Goal: Connect with others: Connect with others

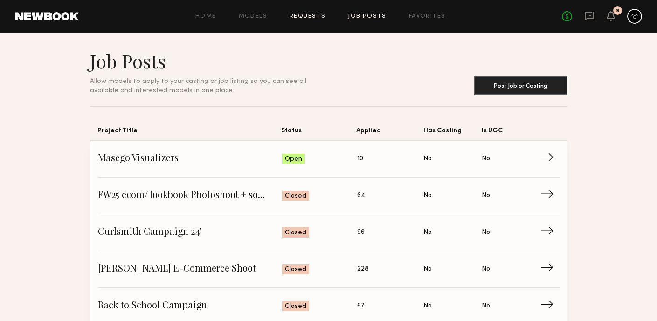
click at [316, 16] on link "Requests" at bounding box center [307, 17] width 36 height 6
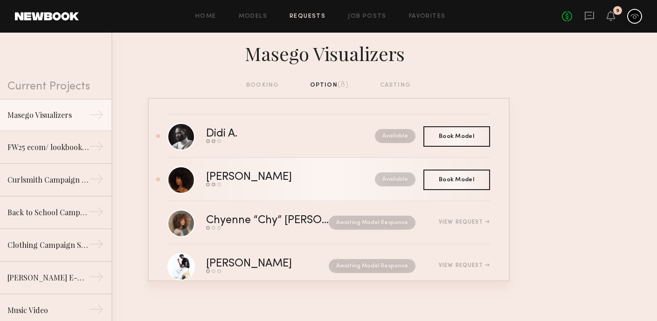
click at [245, 174] on div "[PERSON_NAME]" at bounding box center [269, 177] width 127 height 11
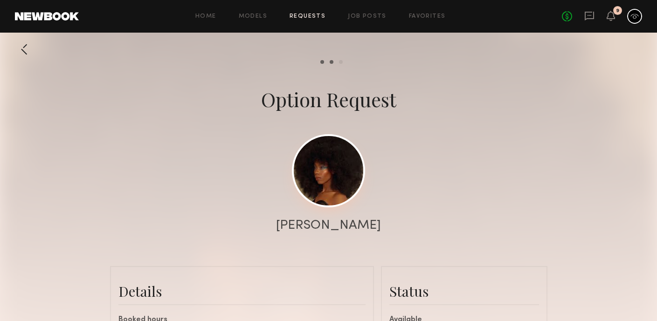
click at [337, 185] on link at bounding box center [328, 170] width 73 height 73
click at [317, 16] on link "Requests" at bounding box center [307, 17] width 36 height 6
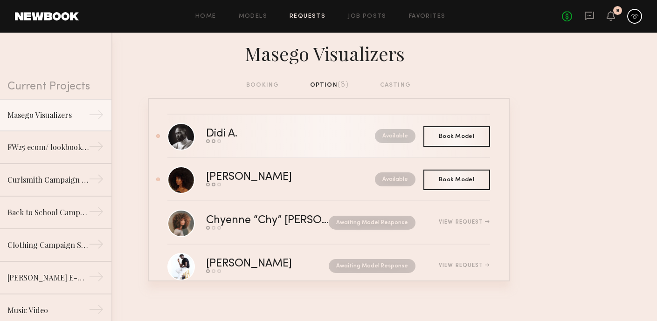
click at [231, 137] on div "Didi A." at bounding box center [256, 134] width 100 height 11
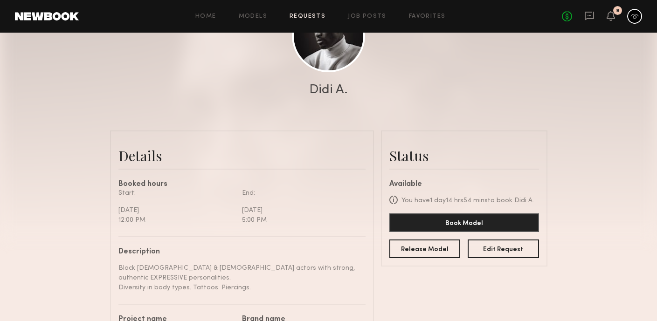
scroll to position [58, 0]
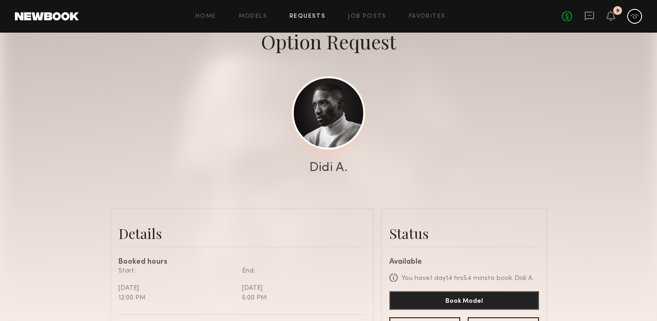
click at [325, 132] on link at bounding box center [328, 112] width 73 height 73
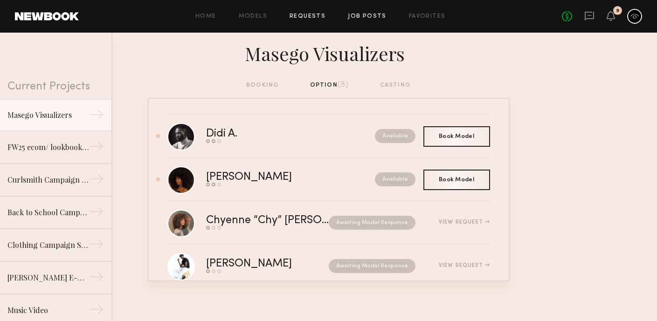
click at [358, 16] on link "Job Posts" at bounding box center [367, 17] width 39 height 6
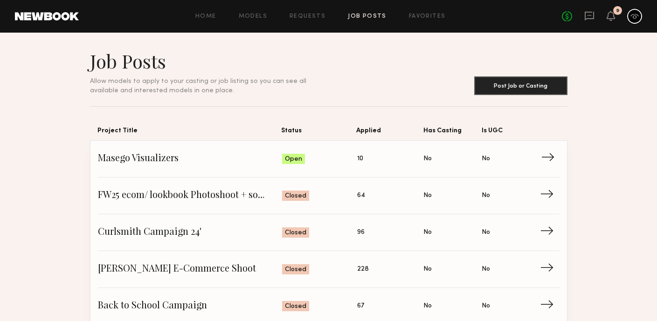
click at [360, 158] on span "10" at bounding box center [360, 159] width 6 height 10
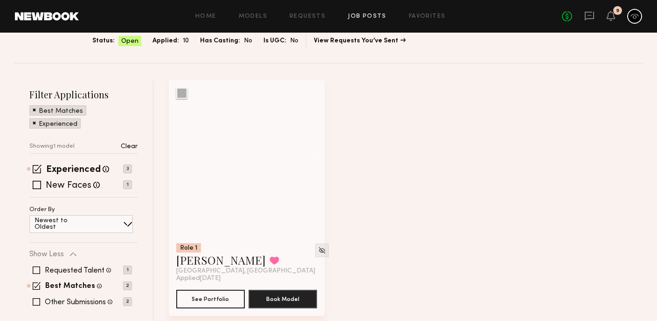
scroll to position [70, 0]
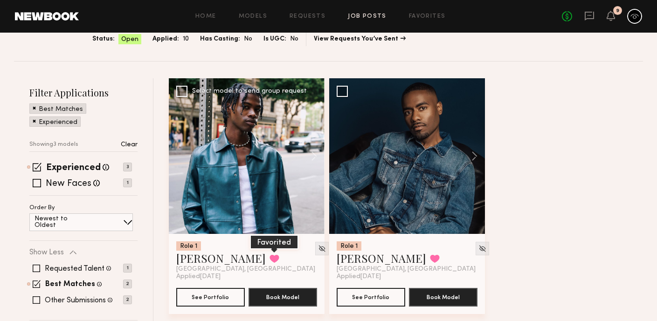
click at [269, 261] on button at bounding box center [274, 258] width 10 height 8
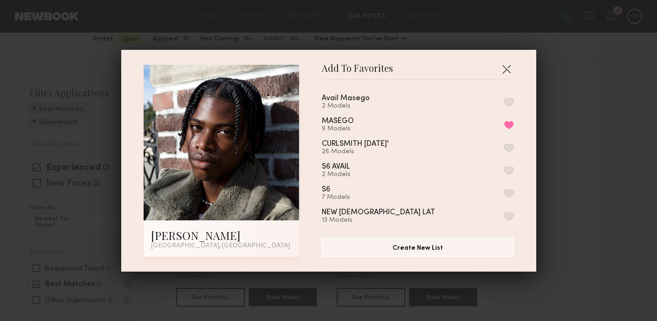
click at [509, 99] on button "button" at bounding box center [509, 102] width 10 height 8
click at [568, 100] on div "Add To Favorites Tyler R. Los Angeles, CA Add To Favorites Avail Masego 3 Model…" at bounding box center [328, 160] width 657 height 321
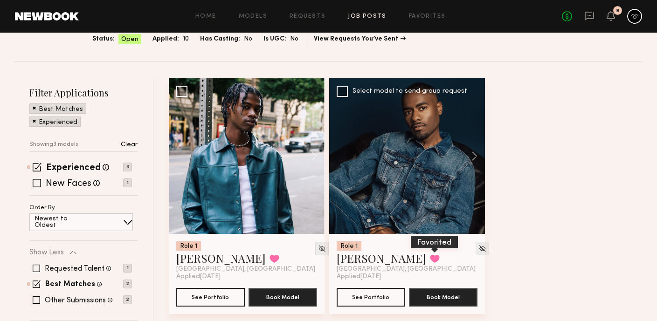
click at [430, 256] on button at bounding box center [435, 258] width 10 height 8
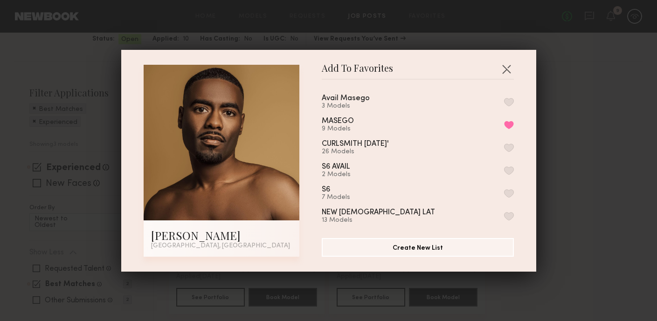
click at [506, 100] on button "button" at bounding box center [509, 102] width 10 height 8
click at [550, 104] on div "Add To Favorites Demetrius M. Los Angeles, CA Add To Favorites Avail Masego 4 M…" at bounding box center [328, 160] width 657 height 321
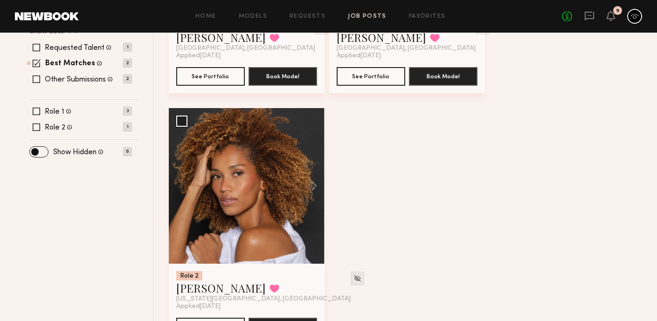
scroll to position [292, 0]
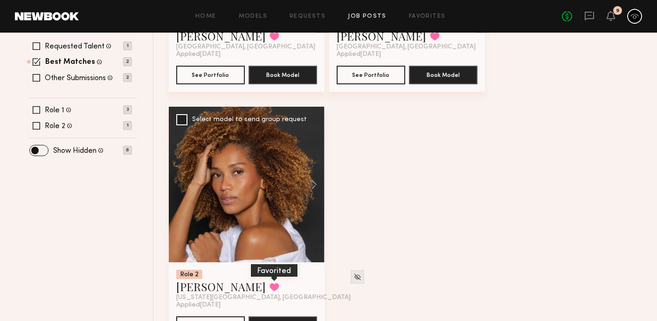
click at [269, 291] on button at bounding box center [274, 287] width 10 height 8
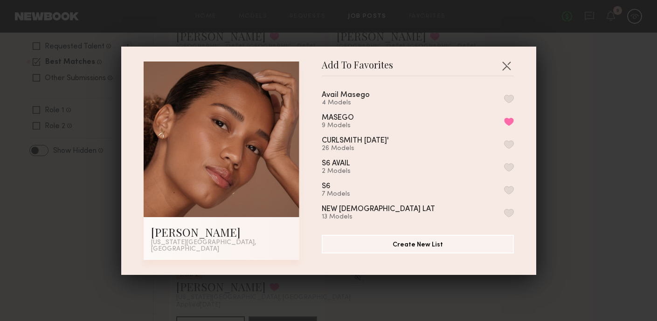
click at [508, 103] on button "button" at bounding box center [509, 99] width 10 height 8
click at [551, 124] on div "Add To Favorites Cristina M. New York City, NY Add To Favorites Avail Masego 5 …" at bounding box center [328, 160] width 657 height 321
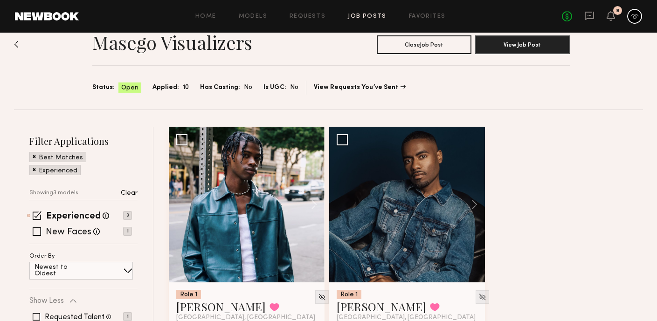
scroll to position [0, 0]
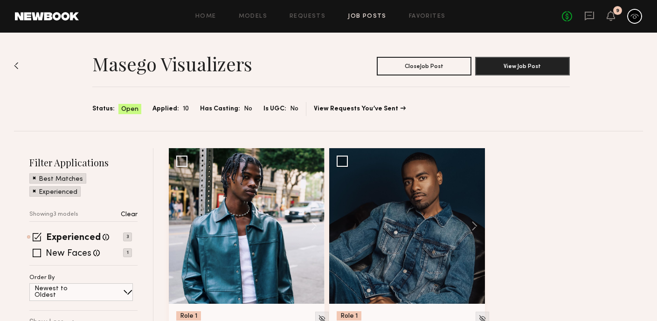
click at [365, 15] on link "Job Posts" at bounding box center [367, 17] width 39 height 6
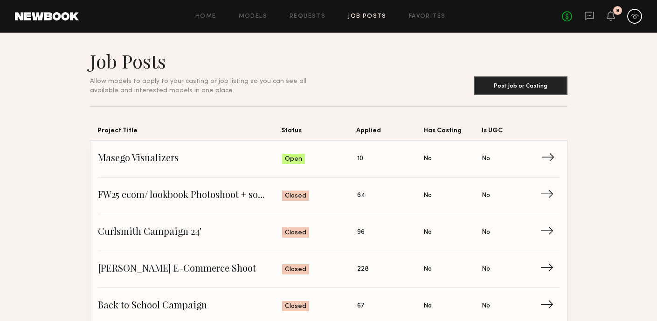
click at [361, 162] on span "10" at bounding box center [360, 159] width 6 height 10
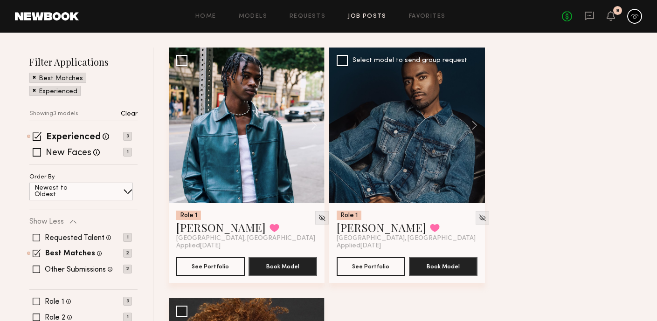
scroll to position [144, 0]
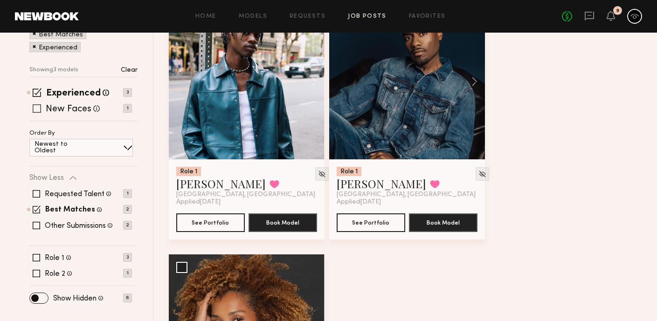
click at [36, 108] on span at bounding box center [37, 108] width 8 height 8
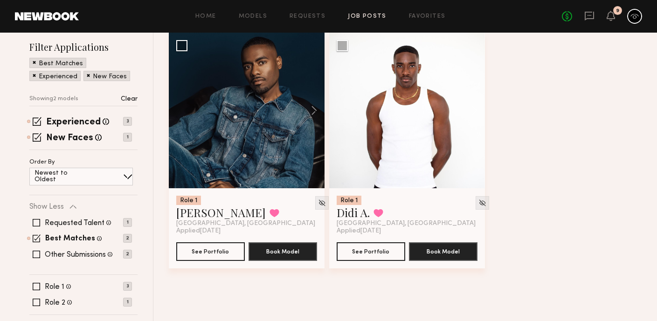
scroll to position [107, 0]
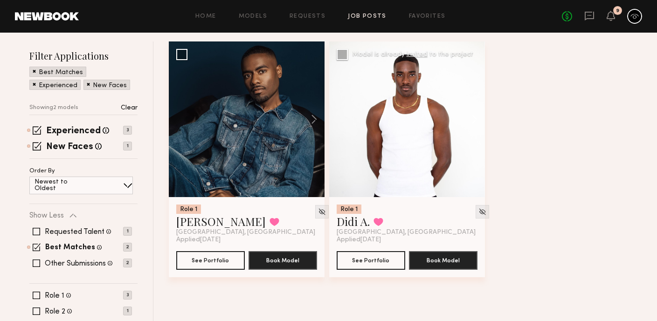
click at [472, 119] on button at bounding box center [470, 119] width 30 height 156
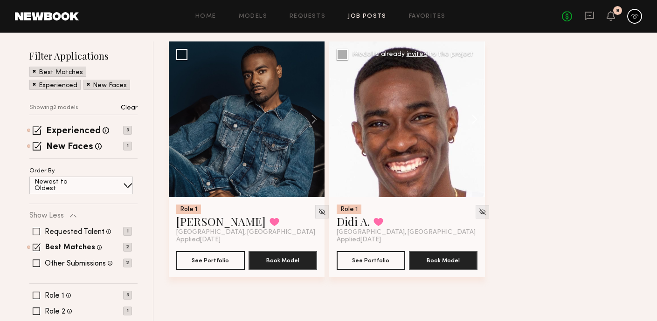
click at [472, 120] on button at bounding box center [470, 119] width 30 height 156
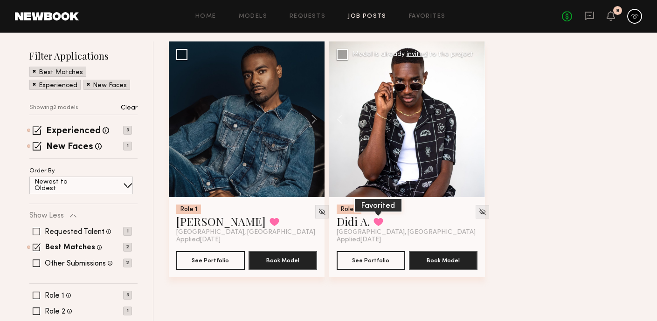
click at [382, 222] on button at bounding box center [378, 222] width 10 height 8
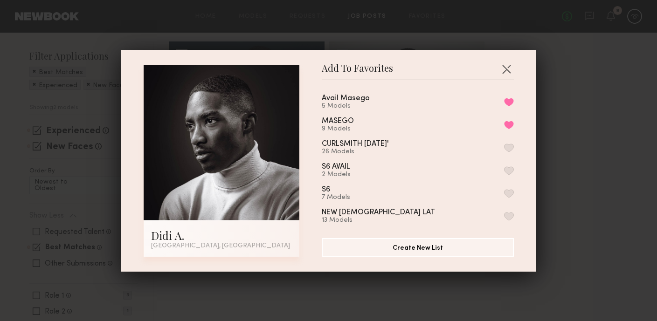
click at [556, 91] on div "Add To Favorites Didi A. Los Angeles, CA Add To Favorites Avail Masego 5 Models…" at bounding box center [328, 160] width 657 height 321
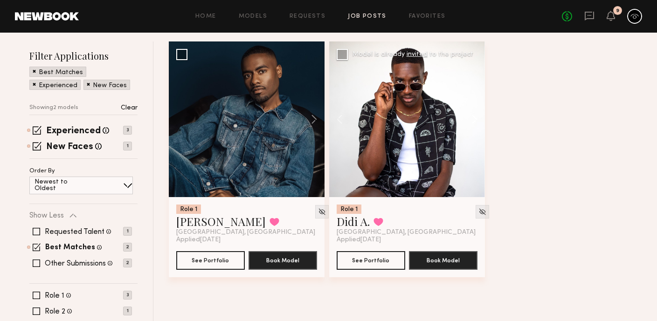
click at [471, 122] on button at bounding box center [470, 119] width 30 height 156
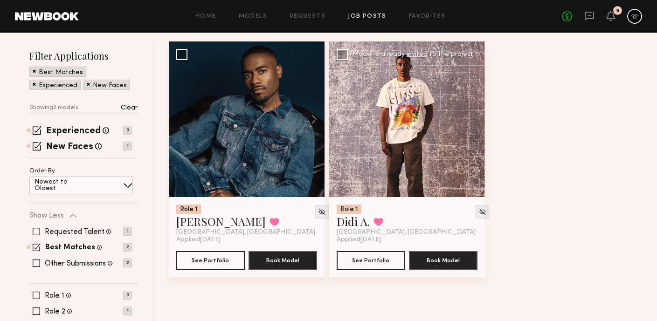
click at [471, 122] on div at bounding box center [407, 119] width 156 height 156
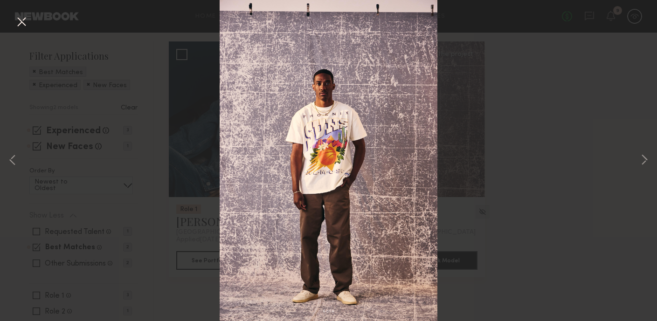
click at [22, 21] on button at bounding box center [21, 22] width 15 height 17
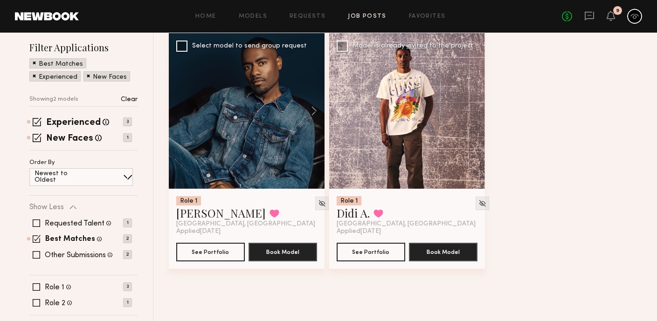
scroll to position [135, 0]
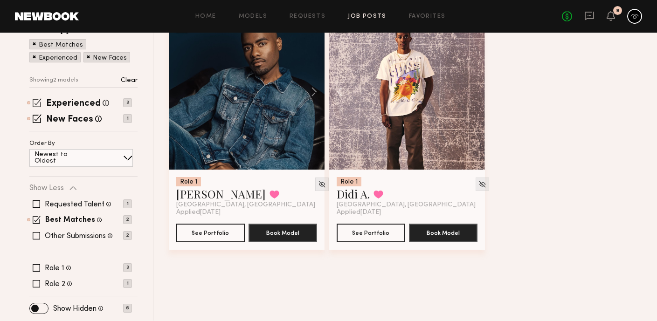
click at [42, 102] on div "Experienced Talent we've deemed to have ample paid, professional modeling exper…" at bounding box center [80, 102] width 103 height 7
click at [37, 100] on span at bounding box center [37, 102] width 9 height 9
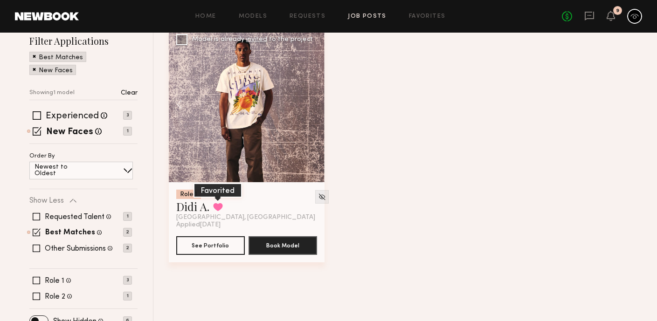
click at [217, 206] on button at bounding box center [218, 207] width 10 height 8
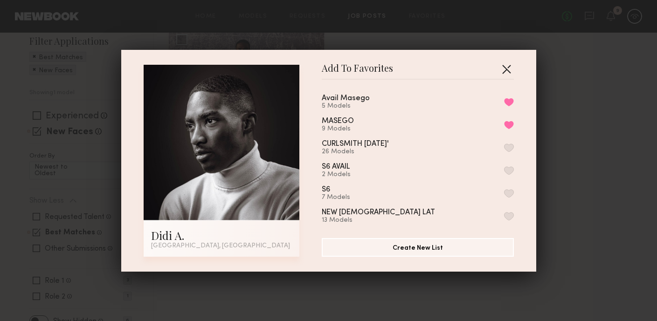
click at [508, 69] on button "button" at bounding box center [506, 69] width 15 height 15
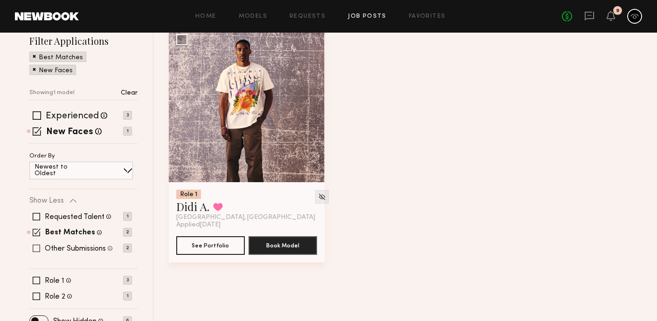
click at [35, 245] on span at bounding box center [36, 248] width 7 height 7
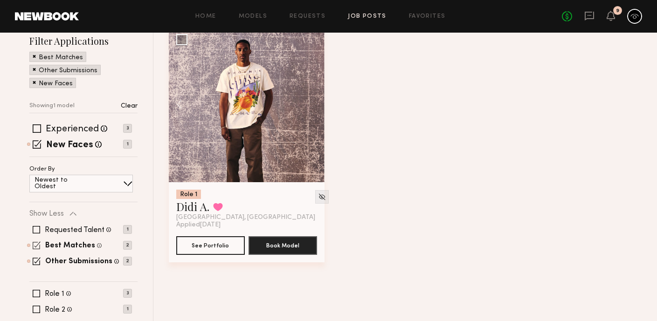
click at [39, 244] on span at bounding box center [37, 245] width 8 height 8
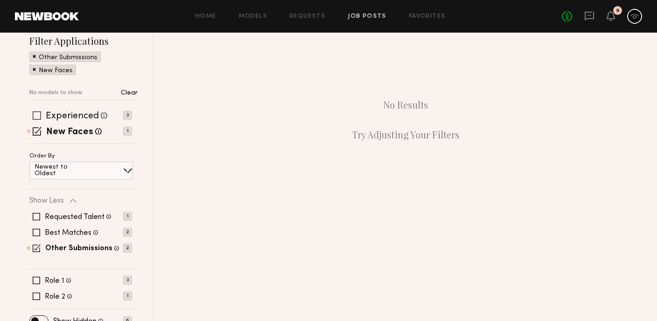
click at [37, 118] on span at bounding box center [37, 115] width 8 height 8
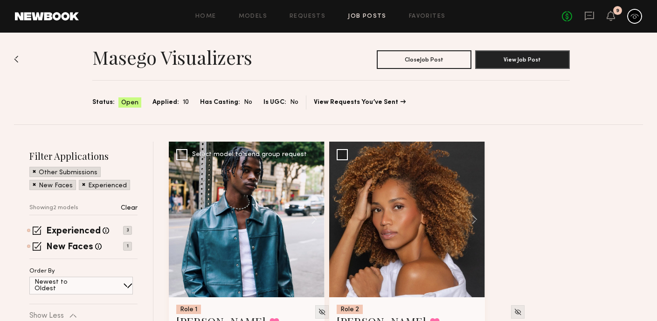
scroll to position [0, 0]
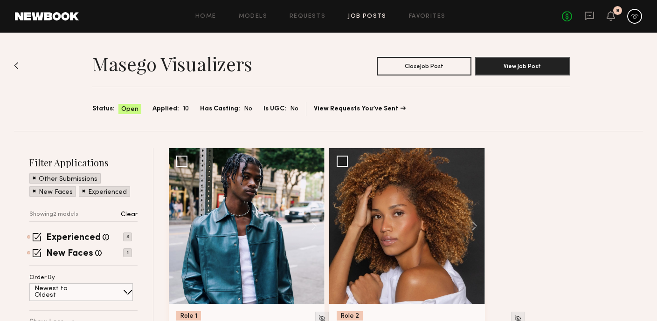
click at [329, 102] on section "Masego Visualizers Close Job Post View Job Post Status: Open Applied: 10 Has Ca…" at bounding box center [330, 82] width 477 height 67
click at [327, 108] on link "View Requests You’ve Sent" at bounding box center [360, 109] width 92 height 7
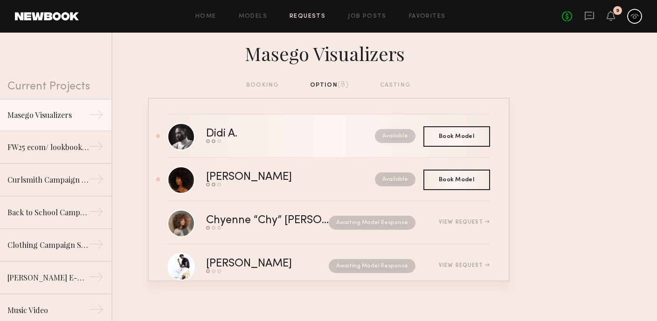
click at [219, 130] on div "Didi A." at bounding box center [256, 134] width 100 height 11
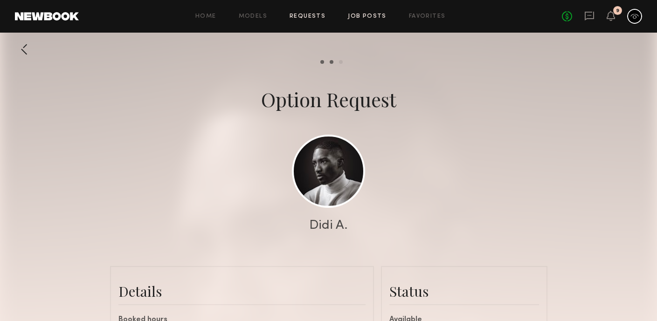
click at [368, 18] on link "Job Posts" at bounding box center [367, 17] width 39 height 6
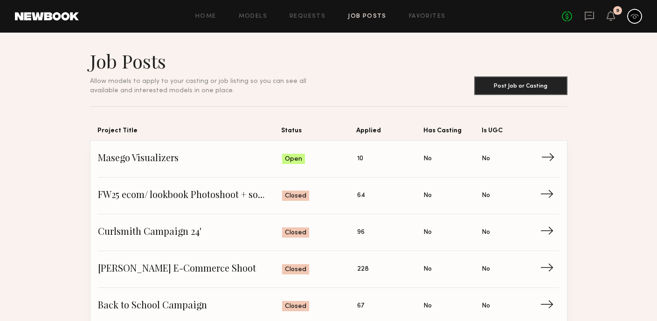
click at [310, 158] on span "Status: Open" at bounding box center [319, 159] width 75 height 14
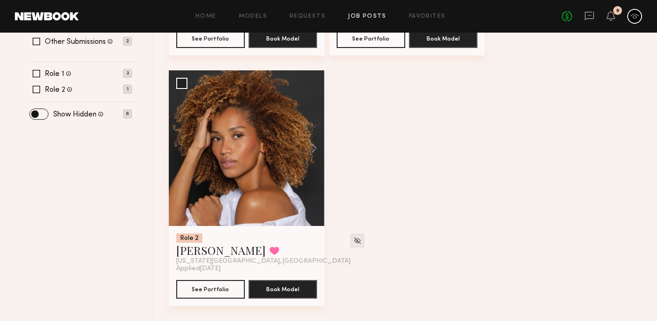
scroll to position [331, 0]
click at [261, 237] on div "Role 2 Cristina M. Favorited New York City, NY" at bounding box center [246, 249] width 141 height 32
click at [224, 248] on link "[PERSON_NAME]" at bounding box center [220, 250] width 89 height 15
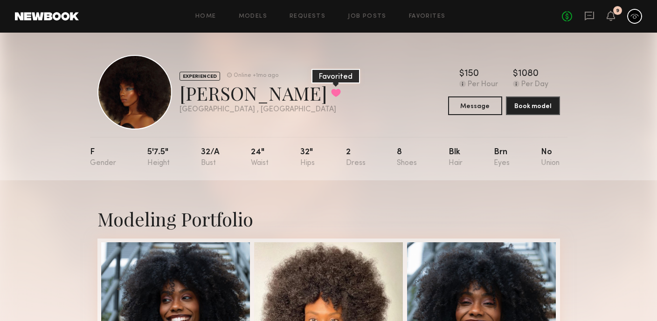
click at [331, 92] on button at bounding box center [336, 93] width 10 height 8
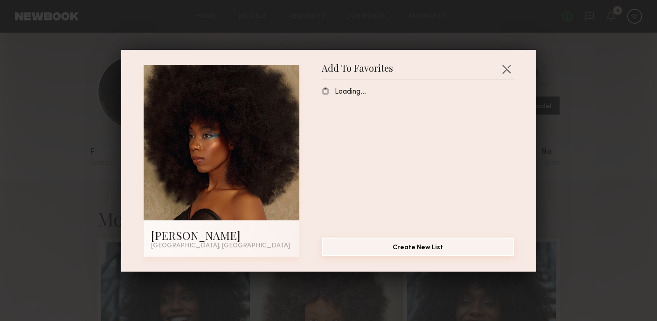
click at [408, 248] on button "Create New List" at bounding box center [418, 247] width 192 height 19
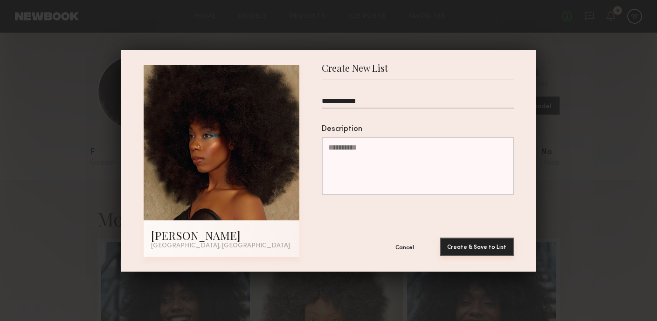
type input "**********"
click at [478, 251] on button "Create & Save to List" at bounding box center [477, 247] width 74 height 19
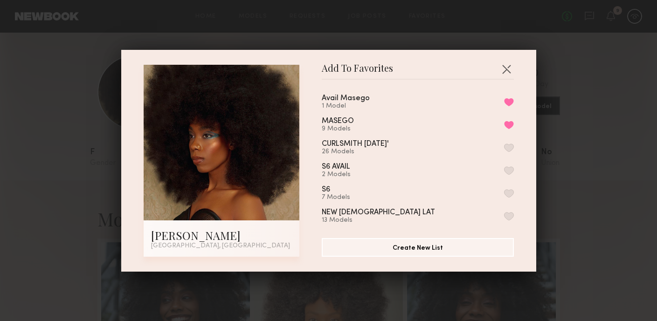
click at [557, 213] on div "Add To Favorites Tiffany L. Los Angeles, CA Add To Favorites Avail Masego 1 Mod…" at bounding box center [328, 160] width 657 height 321
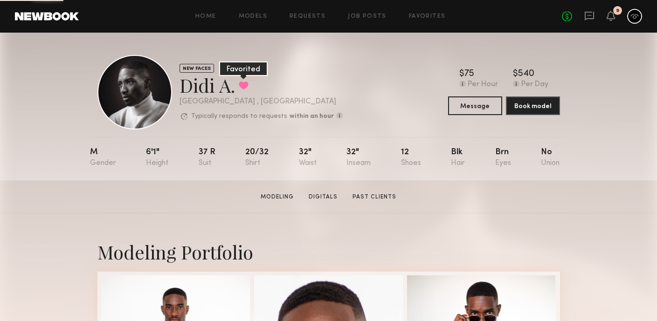
click at [245, 89] on button at bounding box center [244, 85] width 10 height 8
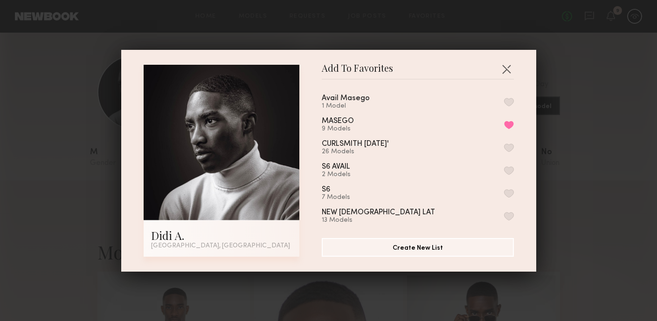
click at [507, 101] on button "button" at bounding box center [509, 102] width 10 height 8
click at [576, 107] on div "Add To Favorites Didi A. Los Angeles, CA Add To Favorites Avail Masego 2 Models…" at bounding box center [328, 160] width 657 height 321
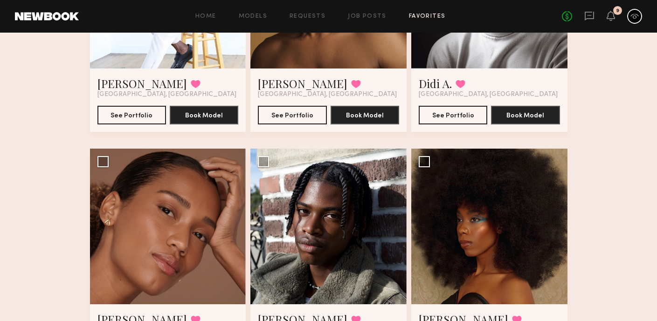
scroll to position [294, 0]
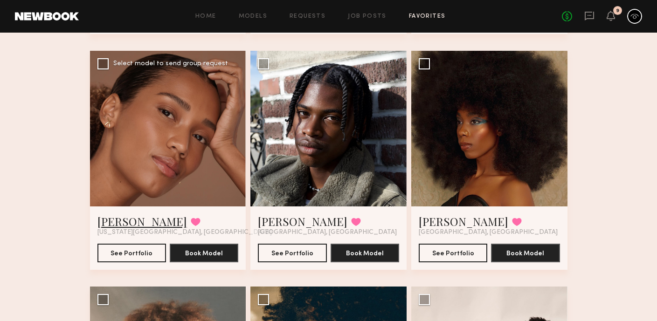
click at [130, 223] on link "[PERSON_NAME]" at bounding box center [141, 221] width 89 height 15
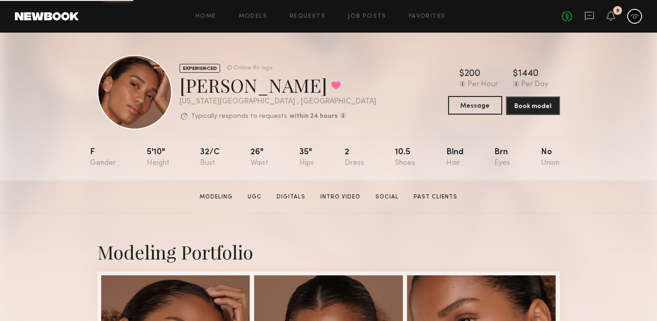
click at [478, 103] on button "Message" at bounding box center [475, 105] width 54 height 19
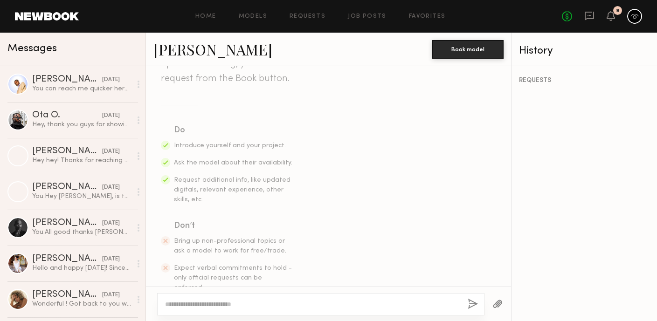
scroll to position [162, 0]
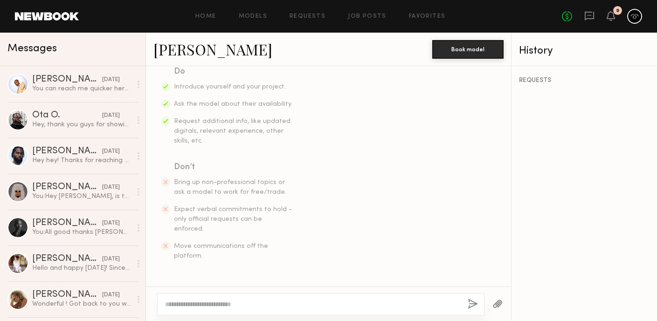
click at [273, 301] on textarea at bounding box center [312, 304] width 295 height 9
type textarea "**********"
click at [477, 304] on div "**********" at bounding box center [320, 304] width 327 height 22
click at [471, 304] on button "button" at bounding box center [472, 305] width 10 height 12
